Goal: Task Accomplishment & Management: Manage account settings

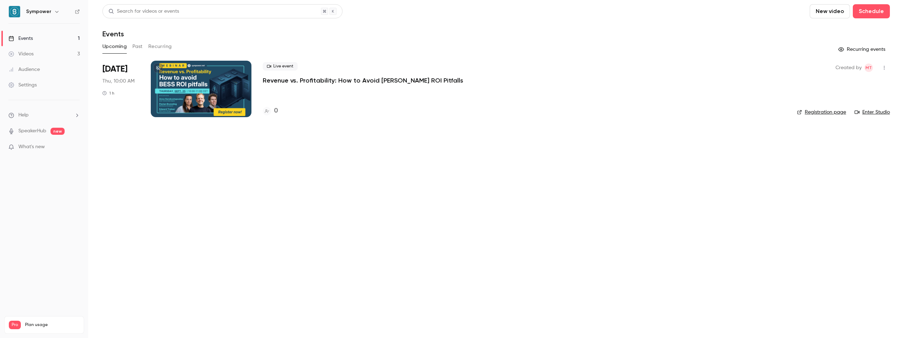
click at [277, 77] on p "Revenue vs. Profitability: How to Avoid [PERSON_NAME] ROI Pitfalls" at bounding box center [363, 80] width 200 height 8
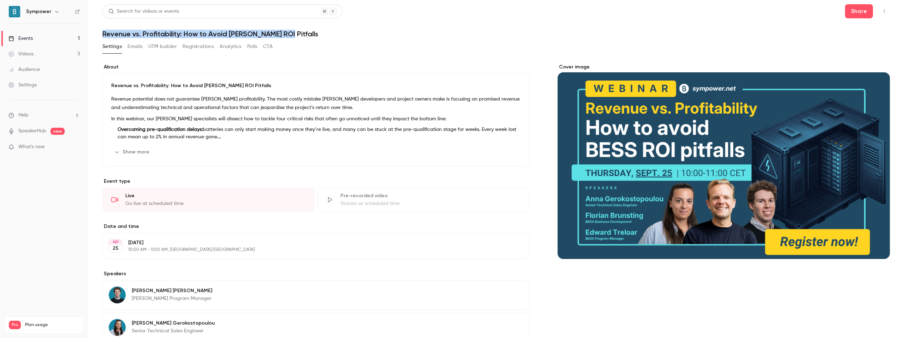
drag, startPoint x: 97, startPoint y: 30, endPoint x: 299, endPoint y: 32, distance: 201.9
click at [299, 32] on main "Search for videos or events Share Revenue vs. Profitability: How to Avoid [PERS…" at bounding box center [495, 169] width 815 height 338
copy h1 "Revenue vs. Profitability: How to Avoid [PERSON_NAME] ROI Pitfalls"
click at [138, 151] on button "Show more" at bounding box center [132, 151] width 42 height 11
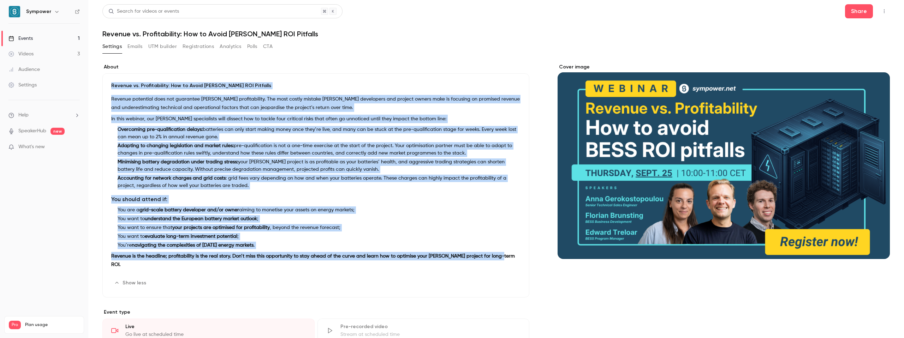
drag, startPoint x: 503, startPoint y: 256, endPoint x: 108, endPoint y: 80, distance: 432.0
click at [108, 80] on div "Revenue vs. Profitability: How to Avoid [PERSON_NAME] ROI Pitfalls Revenue pote…" at bounding box center [315, 185] width 427 height 224
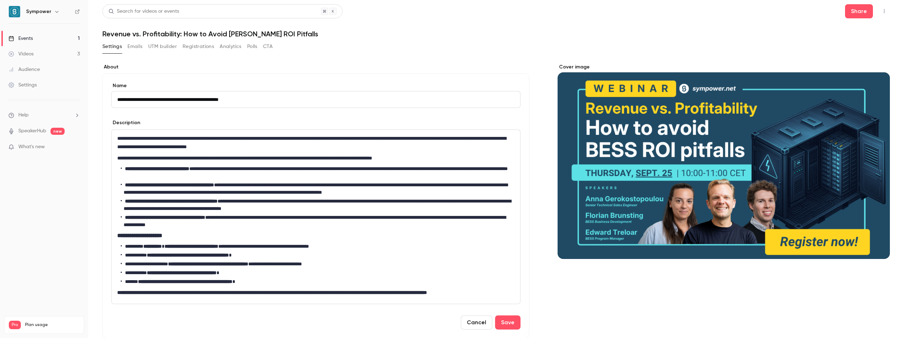
click at [166, 49] on button "UTM builder" at bounding box center [162, 46] width 29 height 11
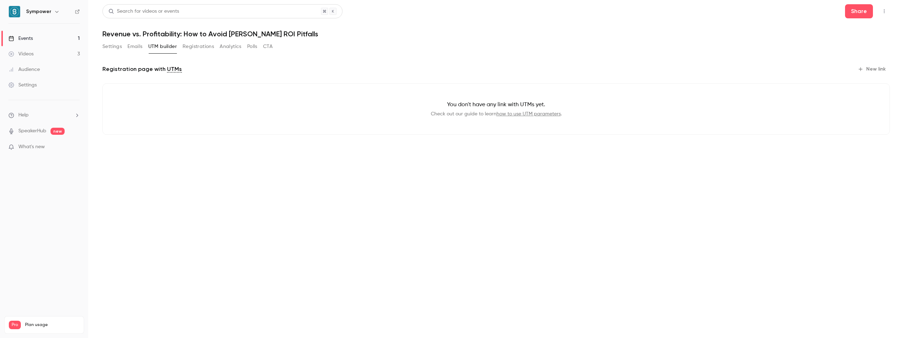
click at [255, 196] on main "Search for videos or events Share Revenue vs. Profitability: How to Avoid [PERS…" at bounding box center [495, 169] width 815 height 338
click at [876, 68] on button "New link" at bounding box center [871, 69] width 35 height 11
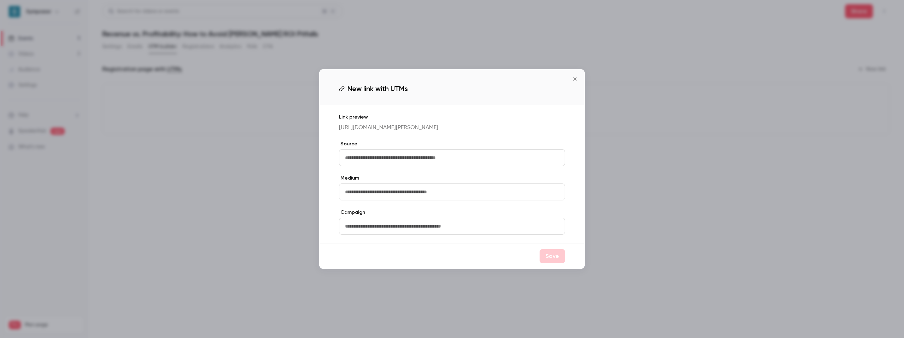
click at [368, 161] on input "text" at bounding box center [452, 157] width 226 height 17
type input "**********"
click at [370, 161] on input "**********" at bounding box center [452, 157] width 226 height 17
type input "********"
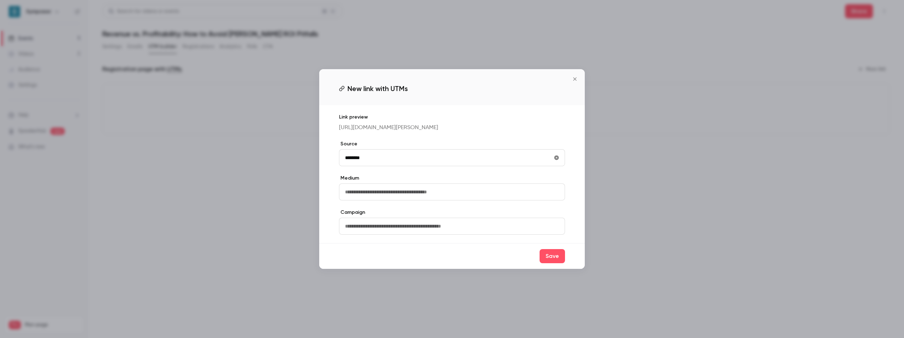
click at [369, 195] on input "text" at bounding box center [452, 192] width 226 height 17
type input "*"
click at [377, 197] on input "text" at bounding box center [452, 192] width 226 height 17
type input "****"
click at [379, 232] on input "text" at bounding box center [452, 226] width 226 height 17
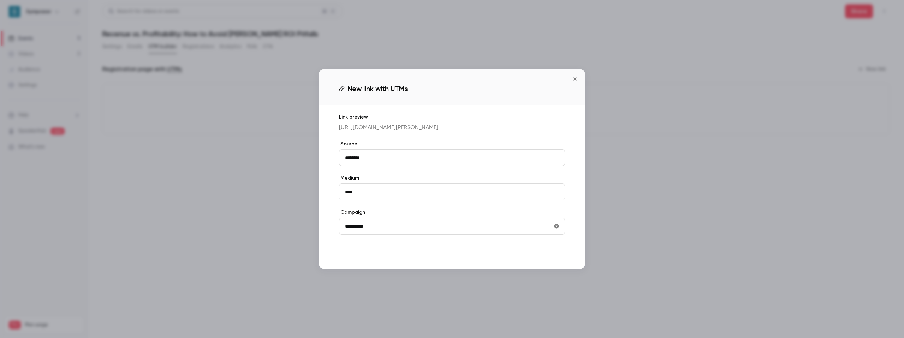
type input "**********"
click at [552, 263] on button "Save" at bounding box center [551, 256] width 25 height 14
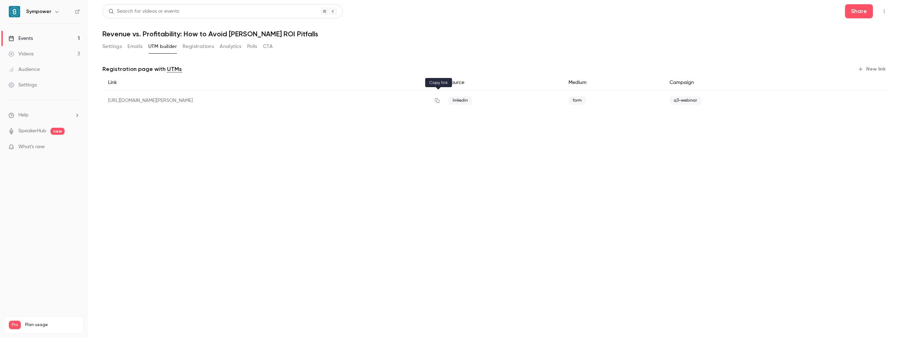
click at [438, 101] on icon "button" at bounding box center [437, 100] width 6 height 5
click at [198, 46] on button "Registrations" at bounding box center [197, 46] width 31 height 11
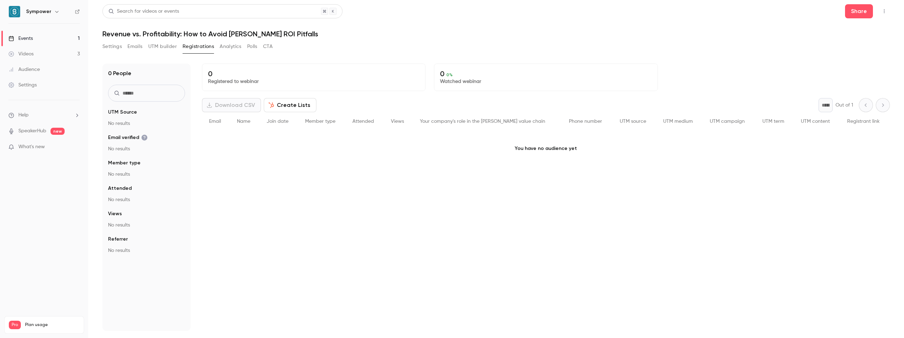
click at [137, 46] on button "Emails" at bounding box center [134, 46] width 15 height 11
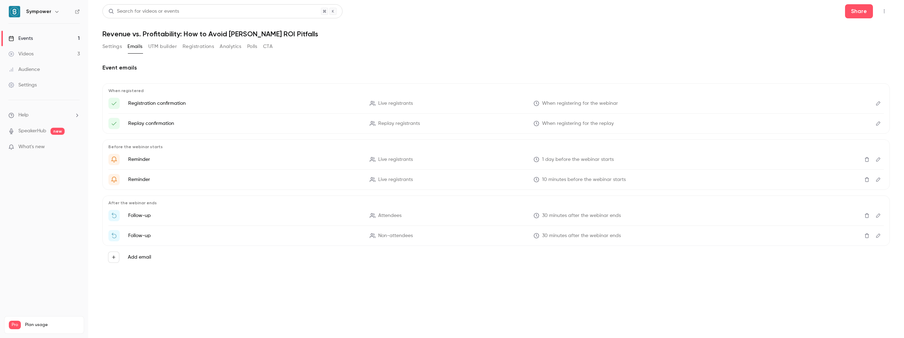
click at [168, 102] on p "Registration confirmation" at bounding box center [244, 103] width 233 height 7
click at [875, 103] on icon "Edit" at bounding box center [878, 103] width 6 height 5
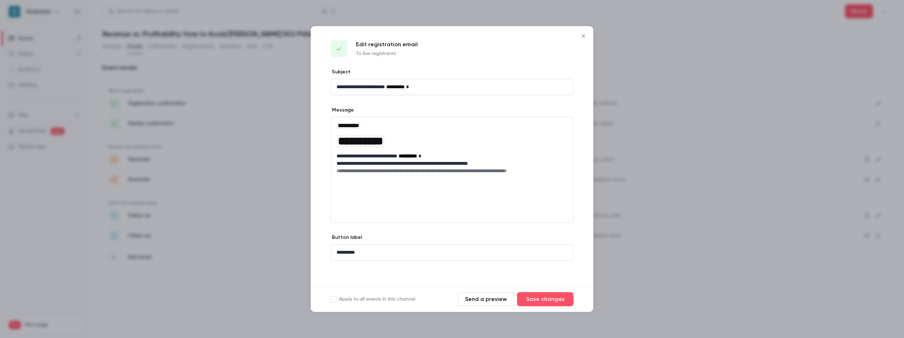
click at [583, 35] on icon "Close" at bounding box center [583, 36] width 8 height 6
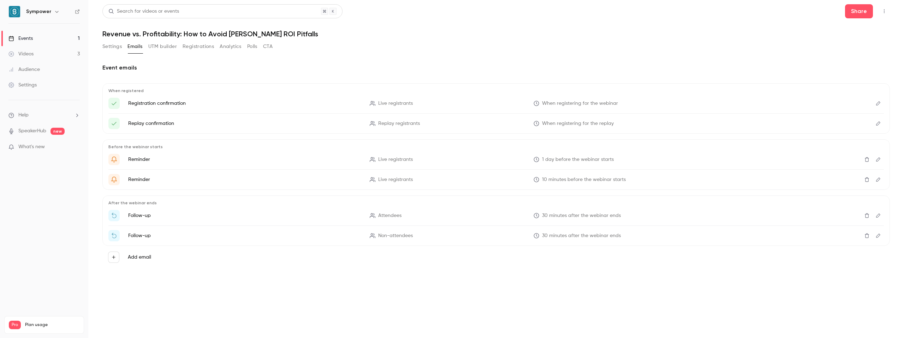
click at [877, 124] on icon "Edit" at bounding box center [878, 123] width 6 height 5
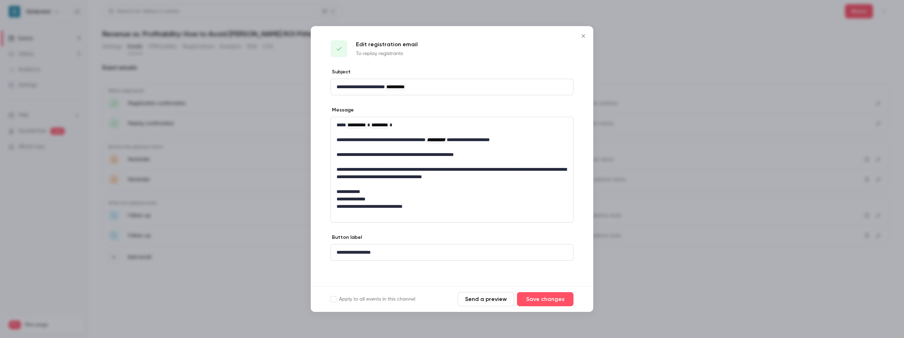
click at [582, 35] on icon "Close" at bounding box center [582, 35] width 3 height 3
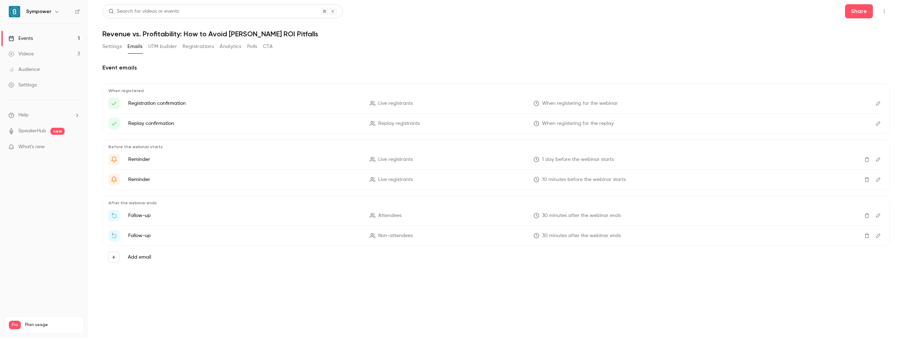
click at [874, 103] on button "Edit" at bounding box center [877, 103] width 11 height 11
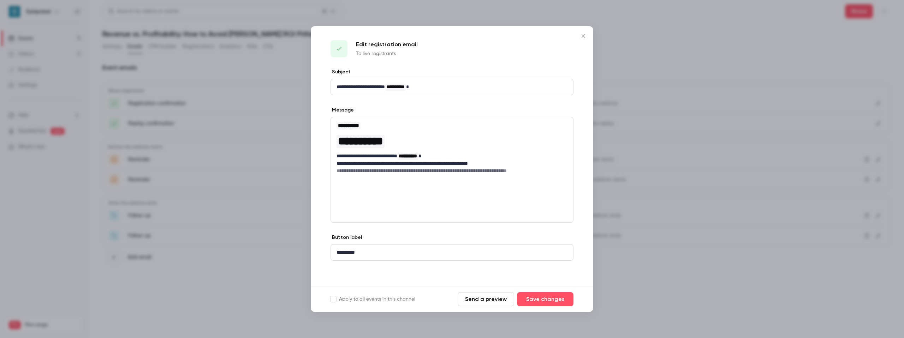
click at [583, 33] on icon "Close" at bounding box center [583, 36] width 8 height 6
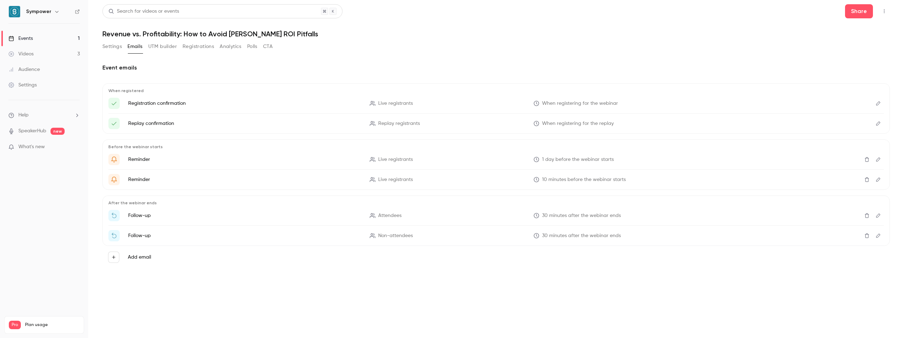
click at [878, 103] on icon "Edit" at bounding box center [878, 103] width 6 height 5
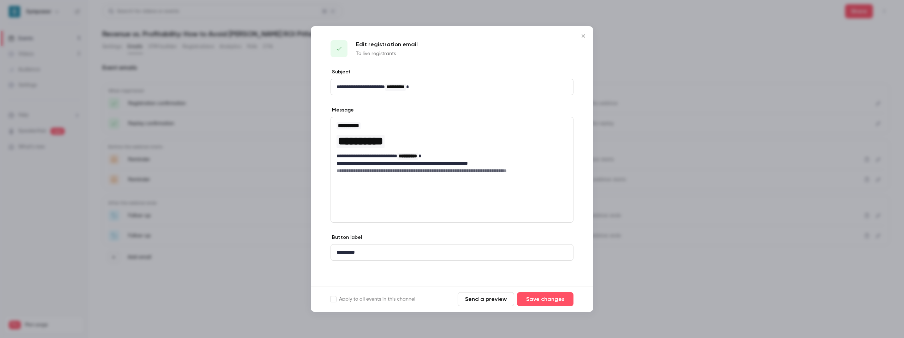
click at [583, 37] on icon "Close" at bounding box center [583, 36] width 8 height 6
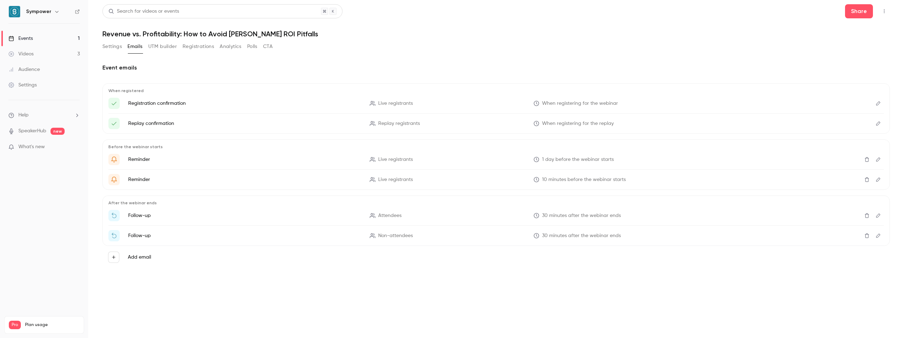
click at [877, 105] on icon "Edit" at bounding box center [878, 103] width 6 height 5
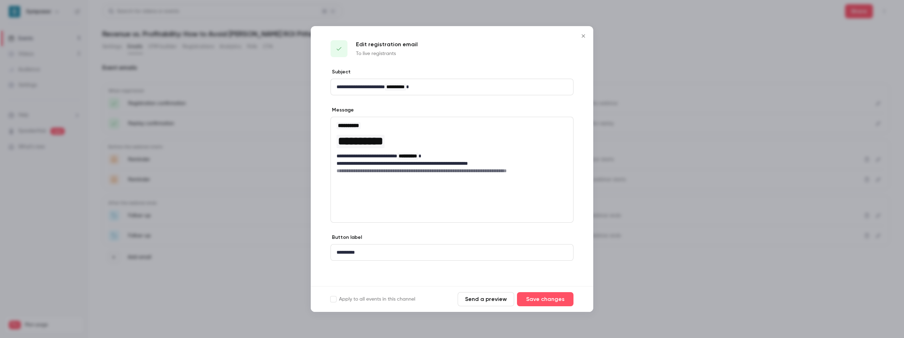
click at [490, 298] on button "Send a preview" at bounding box center [485, 299] width 56 height 14
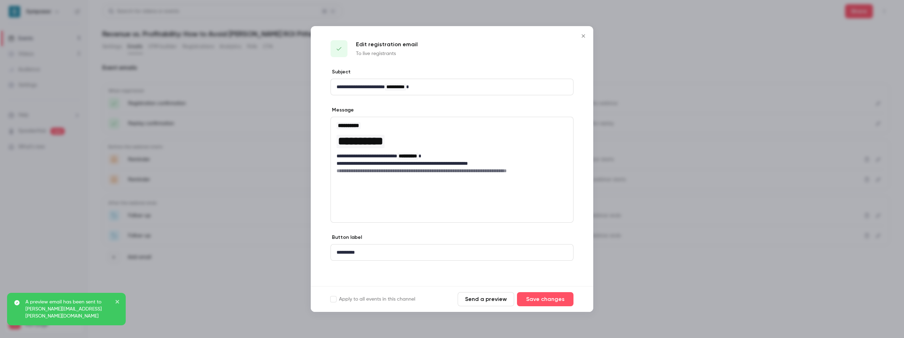
click at [584, 35] on icon "Close" at bounding box center [582, 35] width 3 height 3
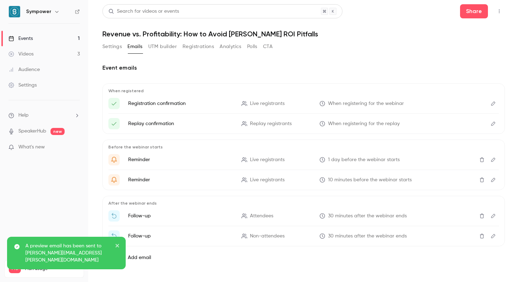
click at [33, 35] on link "Events 1" at bounding box center [44, 39] width 88 height 16
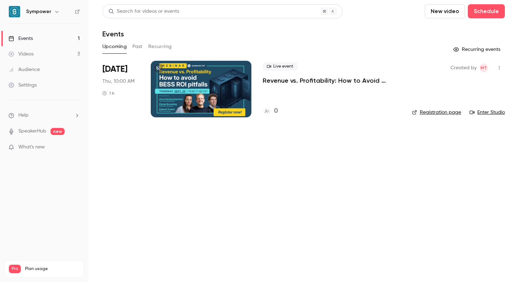
click at [137, 44] on button "Past" at bounding box center [137, 46] width 10 height 11
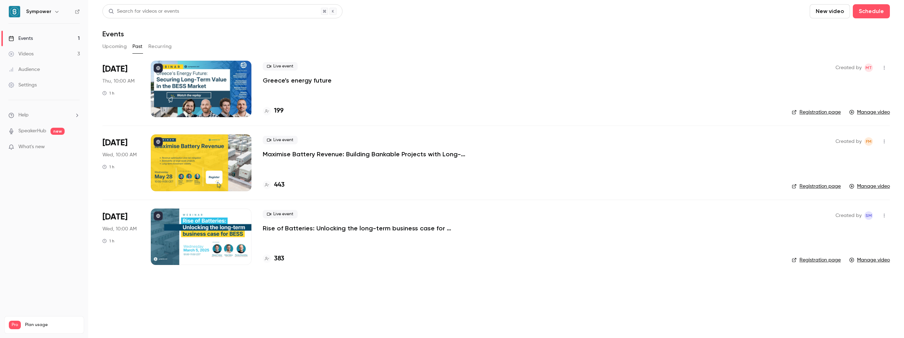
click at [115, 48] on button "Upcoming" at bounding box center [114, 46] width 24 height 11
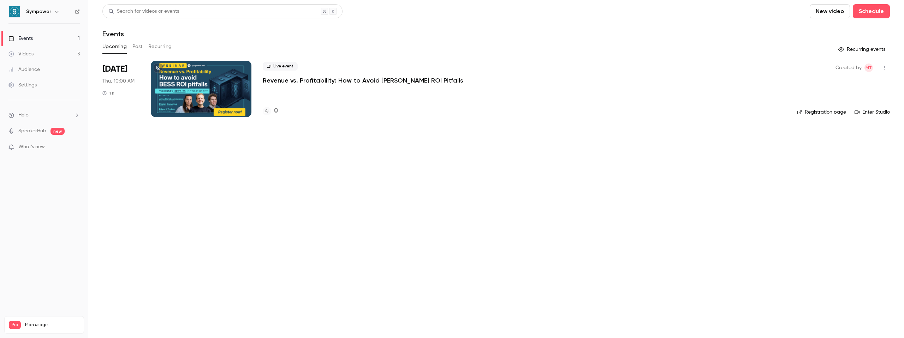
click at [298, 82] on p "Revenue vs. Profitability: How to Avoid [PERSON_NAME] ROI Pitfalls" at bounding box center [363, 80] width 200 height 8
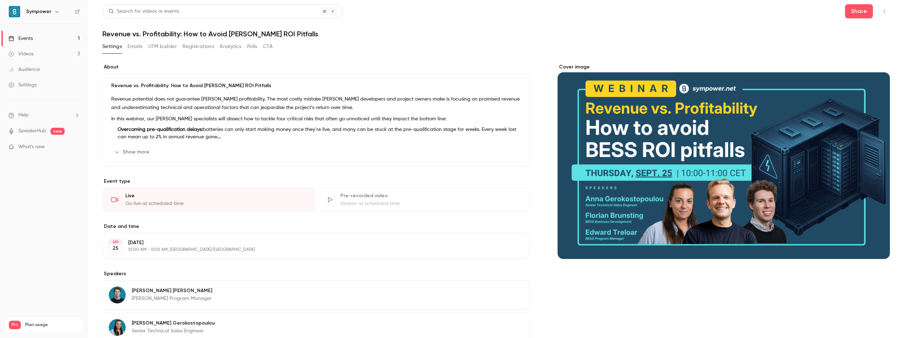
click at [134, 46] on button "Emails" at bounding box center [134, 46] width 15 height 11
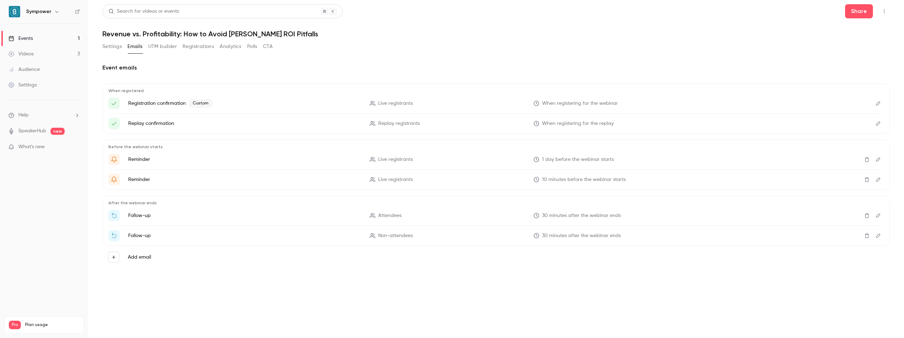
click at [229, 102] on p "Registration confirmation Custom" at bounding box center [244, 103] width 233 height 8
click at [876, 104] on icon "Edit" at bounding box center [878, 103] width 4 height 4
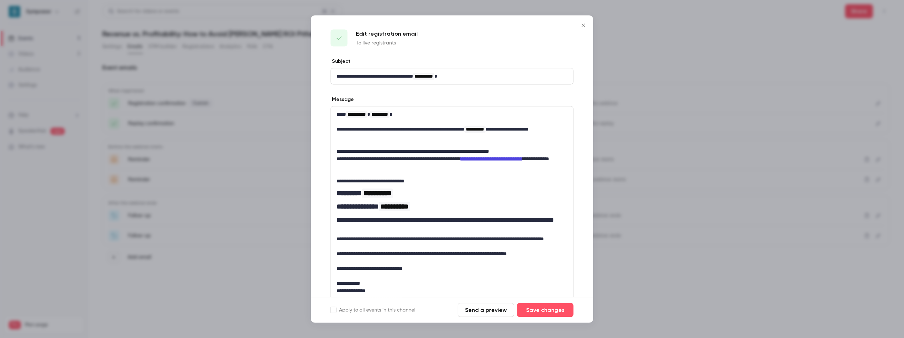
click at [487, 311] on button "Send a preview" at bounding box center [485, 310] width 56 height 14
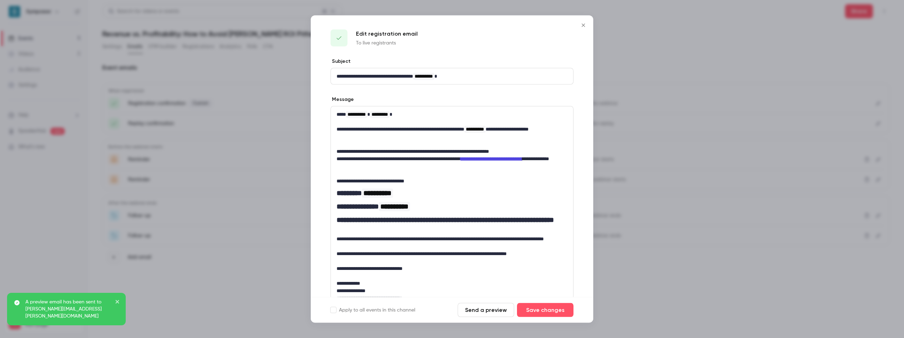
click at [583, 23] on icon "Close" at bounding box center [583, 26] width 8 height 6
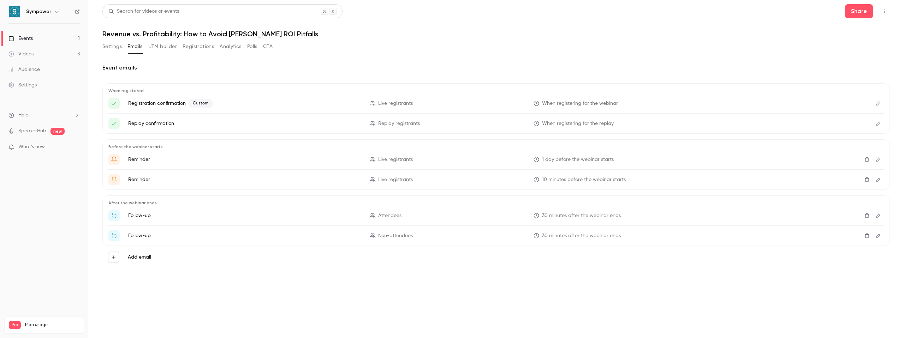
click at [878, 125] on icon "Edit" at bounding box center [878, 123] width 6 height 5
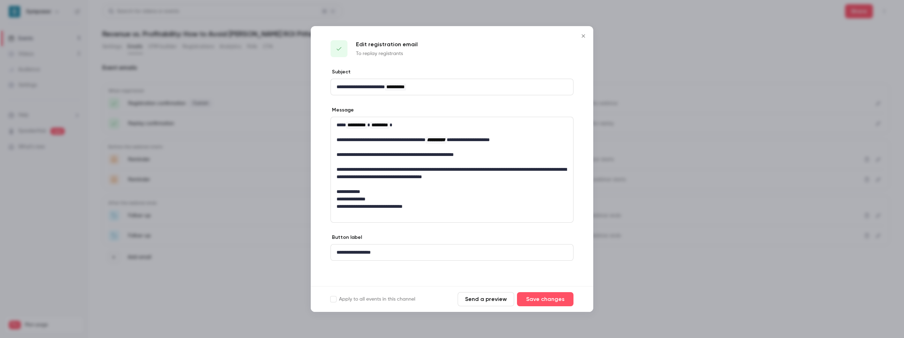
click at [484, 299] on button "Send a preview" at bounding box center [485, 299] width 56 height 14
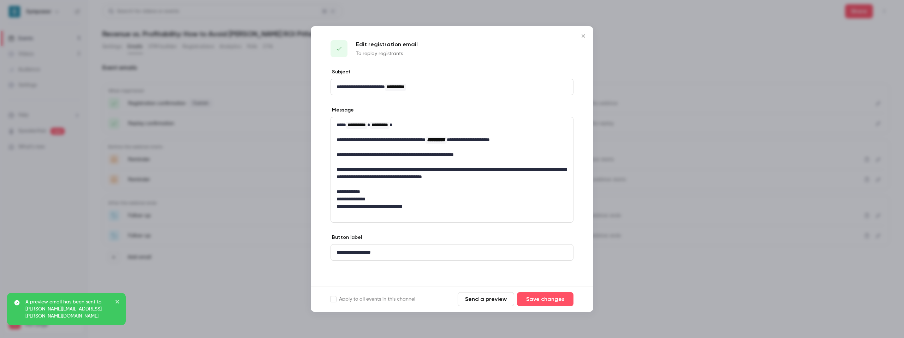
click at [583, 34] on icon "Close" at bounding box center [583, 36] width 8 height 6
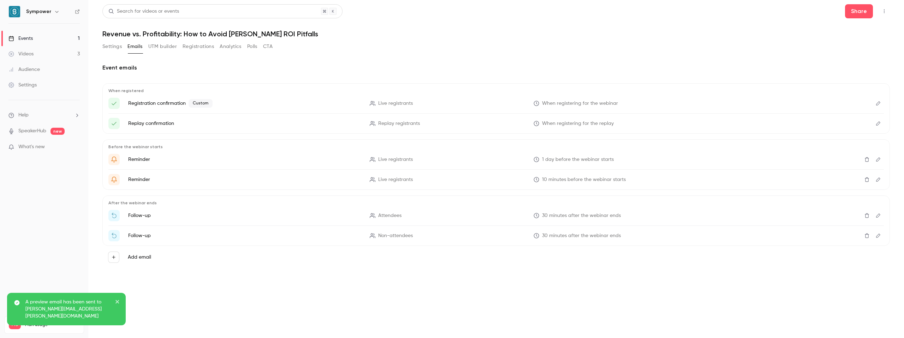
click at [877, 159] on icon "Edit" at bounding box center [878, 159] width 6 height 5
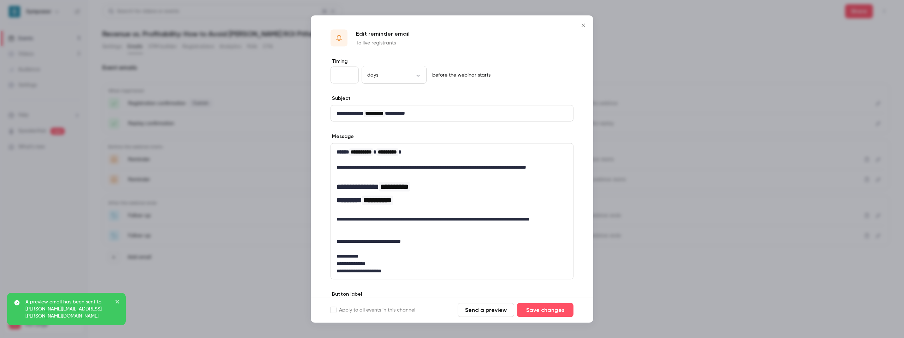
click at [480, 310] on button "Send a preview" at bounding box center [485, 310] width 56 height 14
click at [582, 25] on icon "Close" at bounding box center [583, 26] width 8 height 6
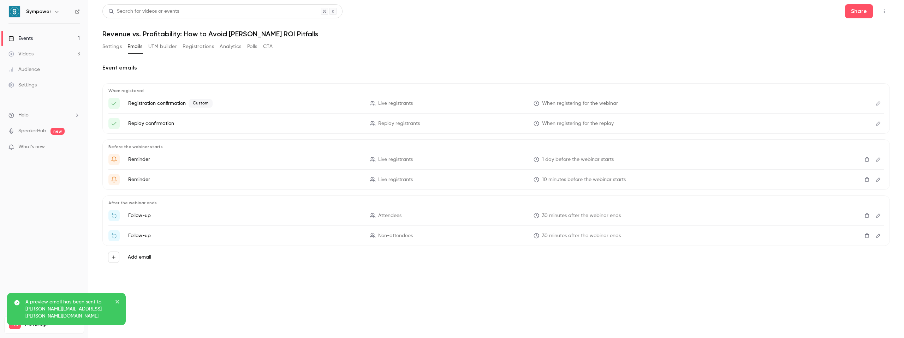
click at [878, 179] on icon "Edit" at bounding box center [878, 179] width 6 height 5
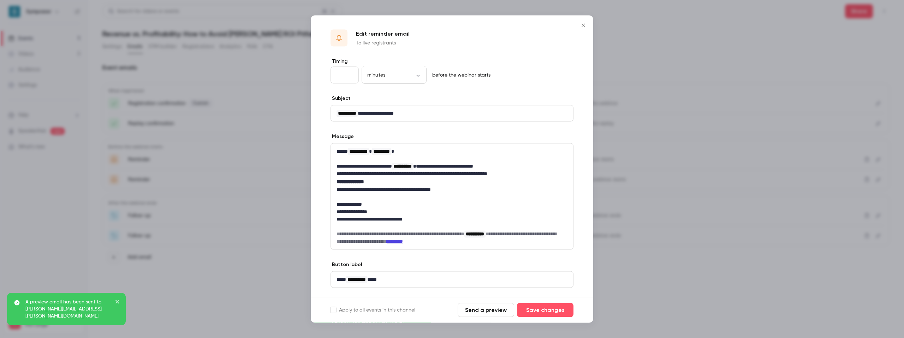
click at [484, 309] on button "Send a preview" at bounding box center [485, 310] width 56 height 14
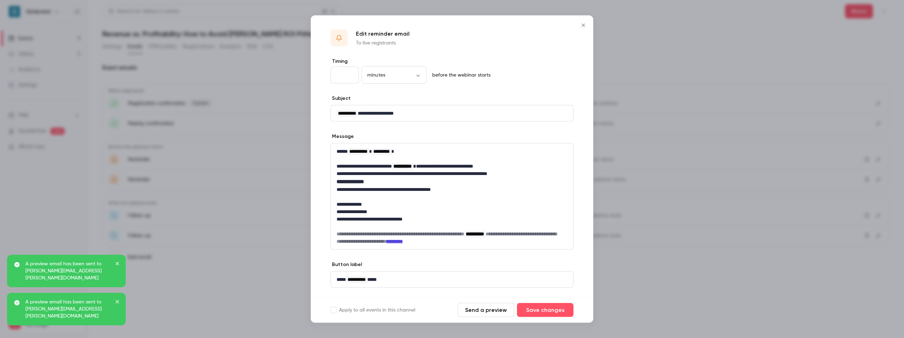
click at [582, 25] on icon "Close" at bounding box center [583, 26] width 8 height 6
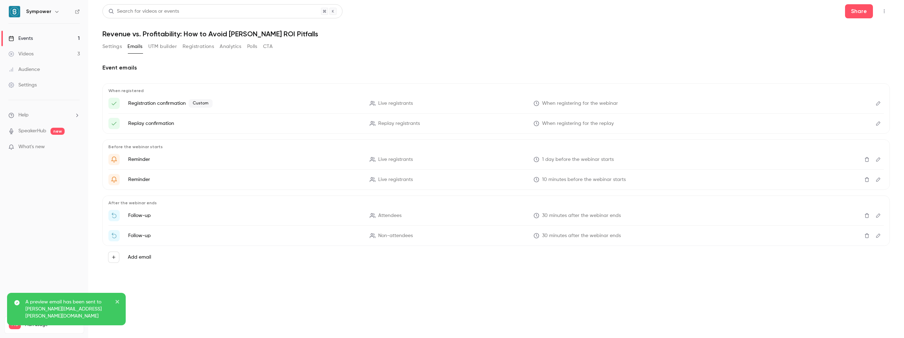
click at [877, 215] on icon "Edit" at bounding box center [878, 215] width 6 height 5
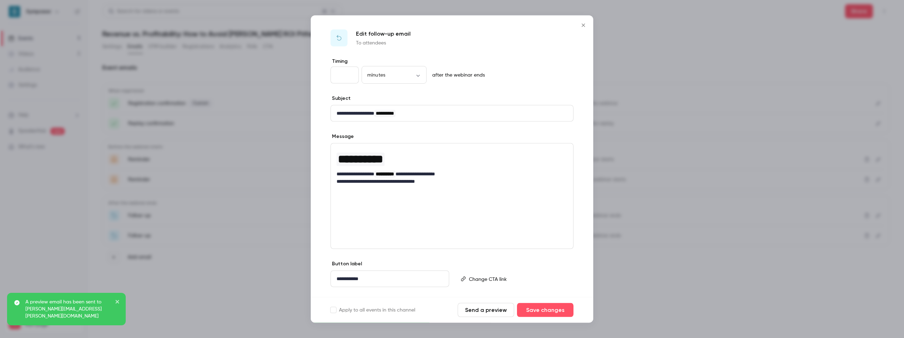
click at [490, 310] on button "Send a preview" at bounding box center [485, 310] width 56 height 14
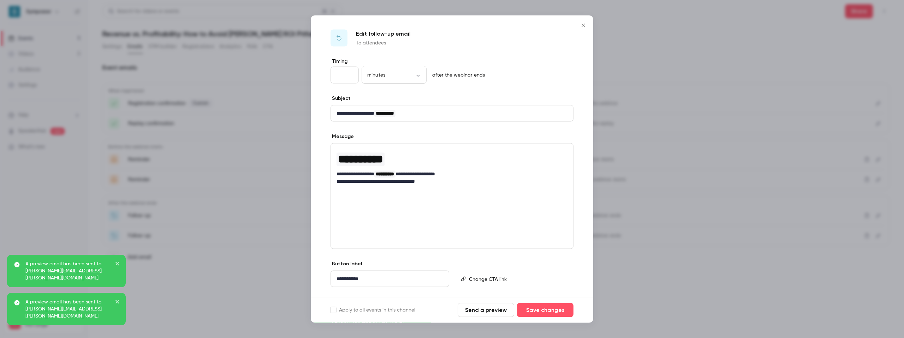
click at [756, 266] on div at bounding box center [452, 169] width 904 height 338
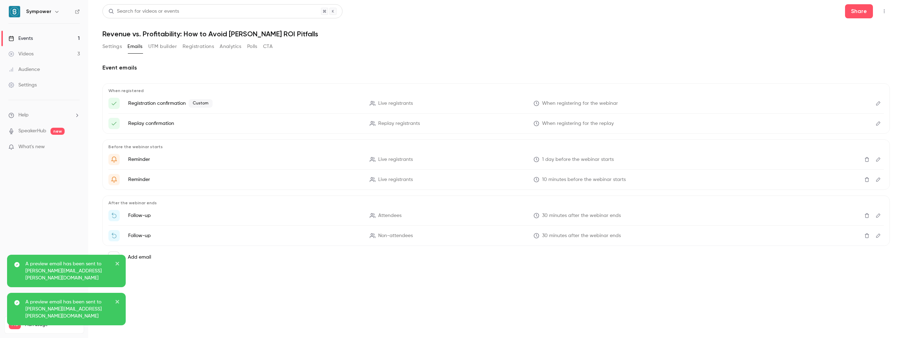
click at [879, 235] on icon "Edit" at bounding box center [878, 235] width 6 height 5
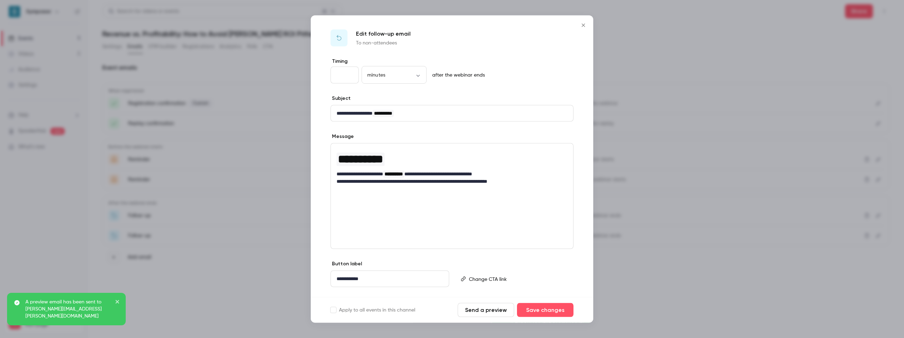
click at [484, 311] on button "Send a preview" at bounding box center [485, 310] width 56 height 14
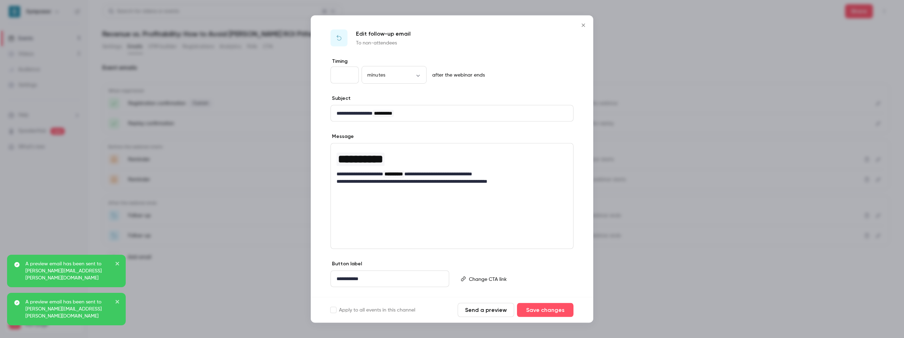
click at [585, 26] on icon "Close" at bounding box center [583, 26] width 8 height 6
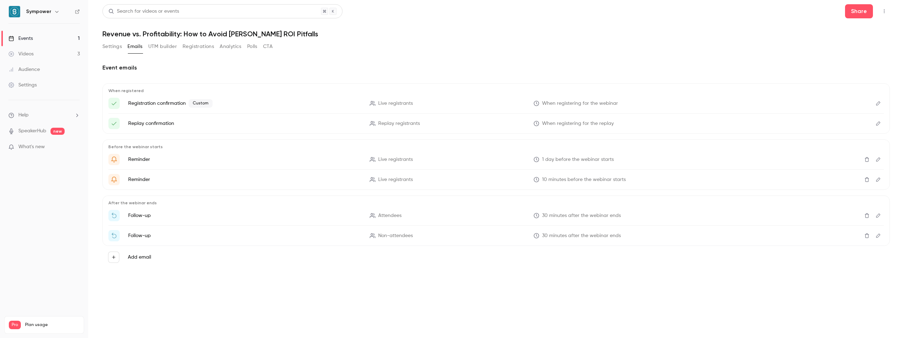
click at [168, 48] on button "UTM builder" at bounding box center [162, 46] width 29 height 11
